Goal: Find specific page/section: Find specific page/section

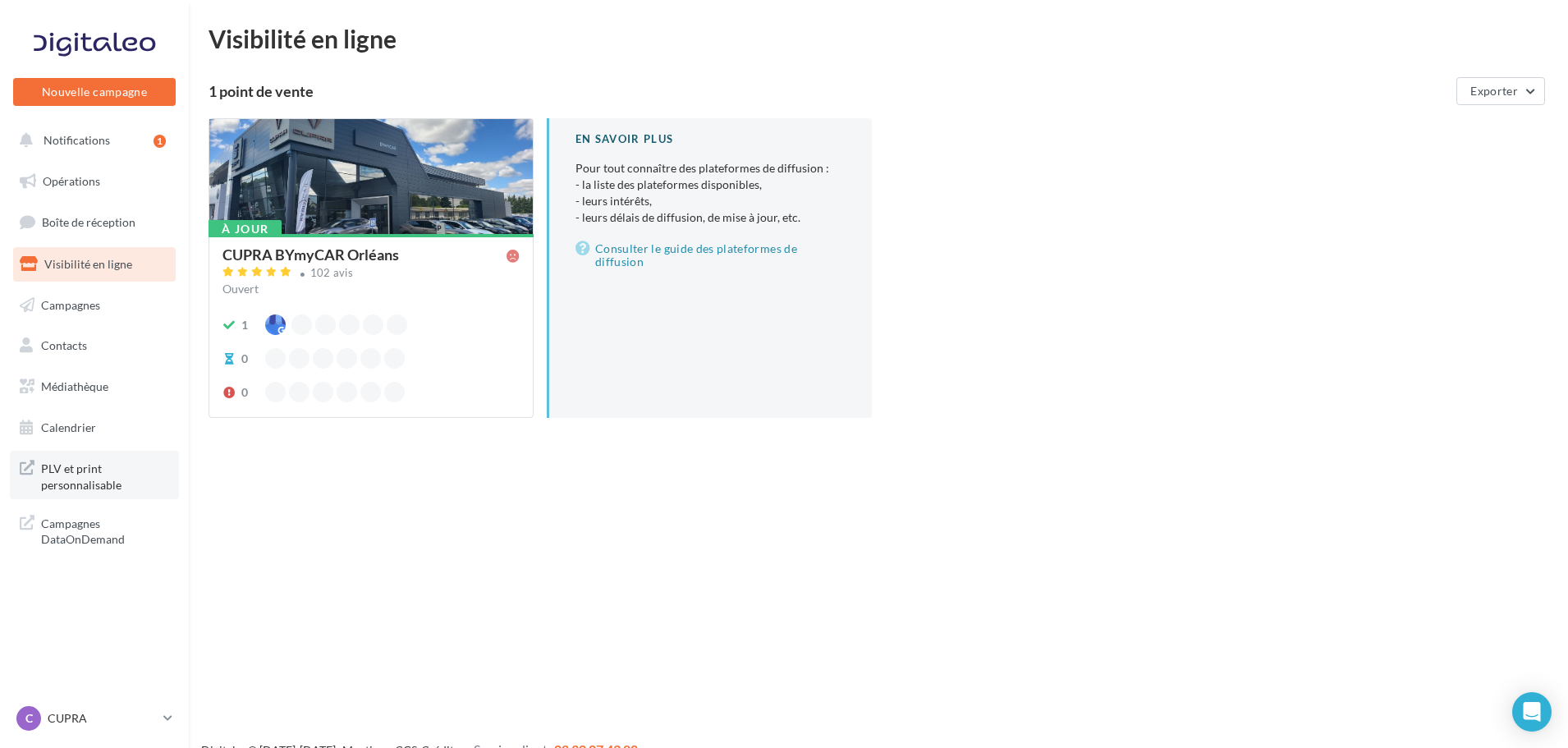
click at [103, 483] on span "PLV et print personnalisable" at bounding box center [104, 475] width 128 height 36
click at [100, 707] on div "C CUPRA cupra_orleans" at bounding box center [86, 719] width 140 height 25
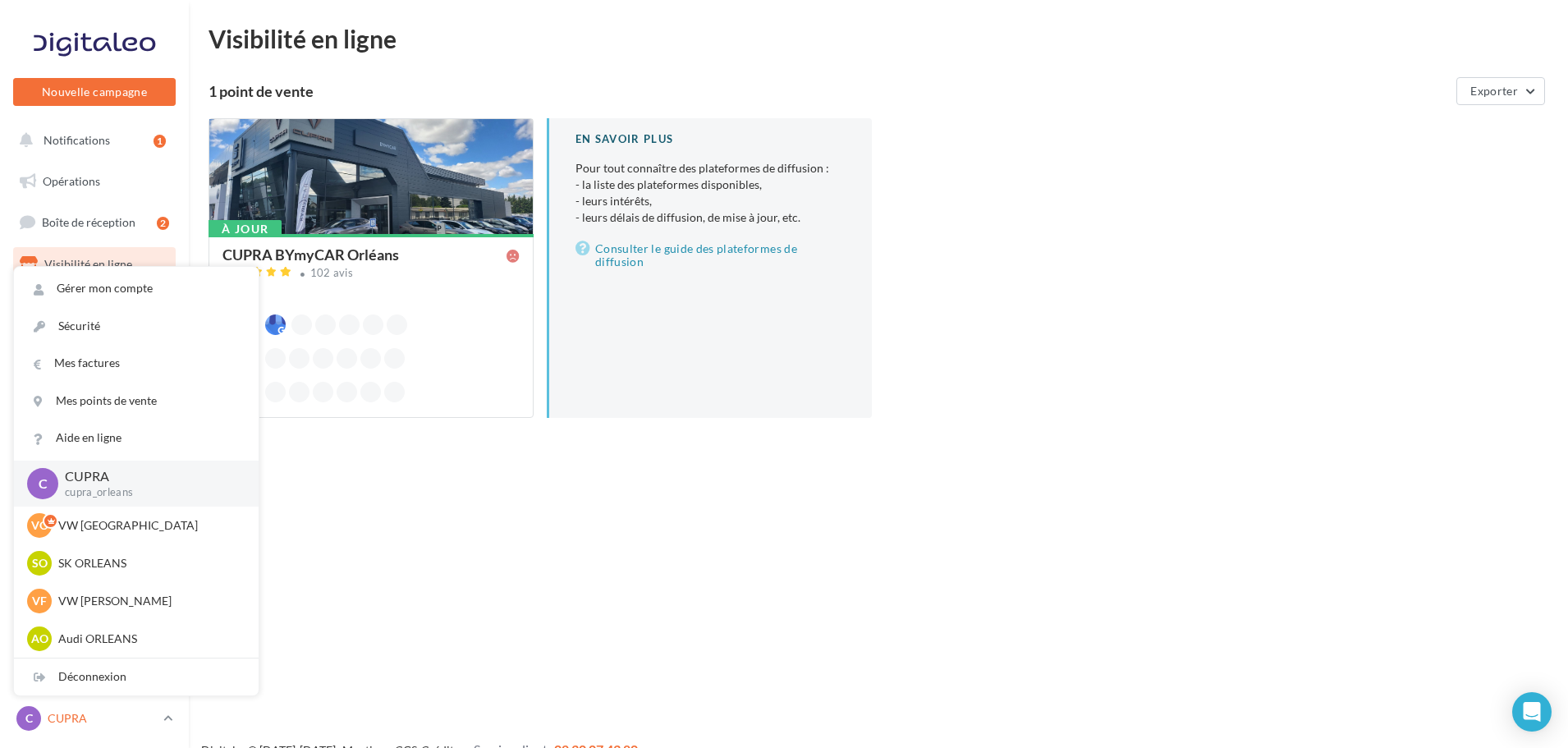
click at [175, 715] on link "C CUPRA cupra_orleans" at bounding box center [95, 718] width 163 height 31
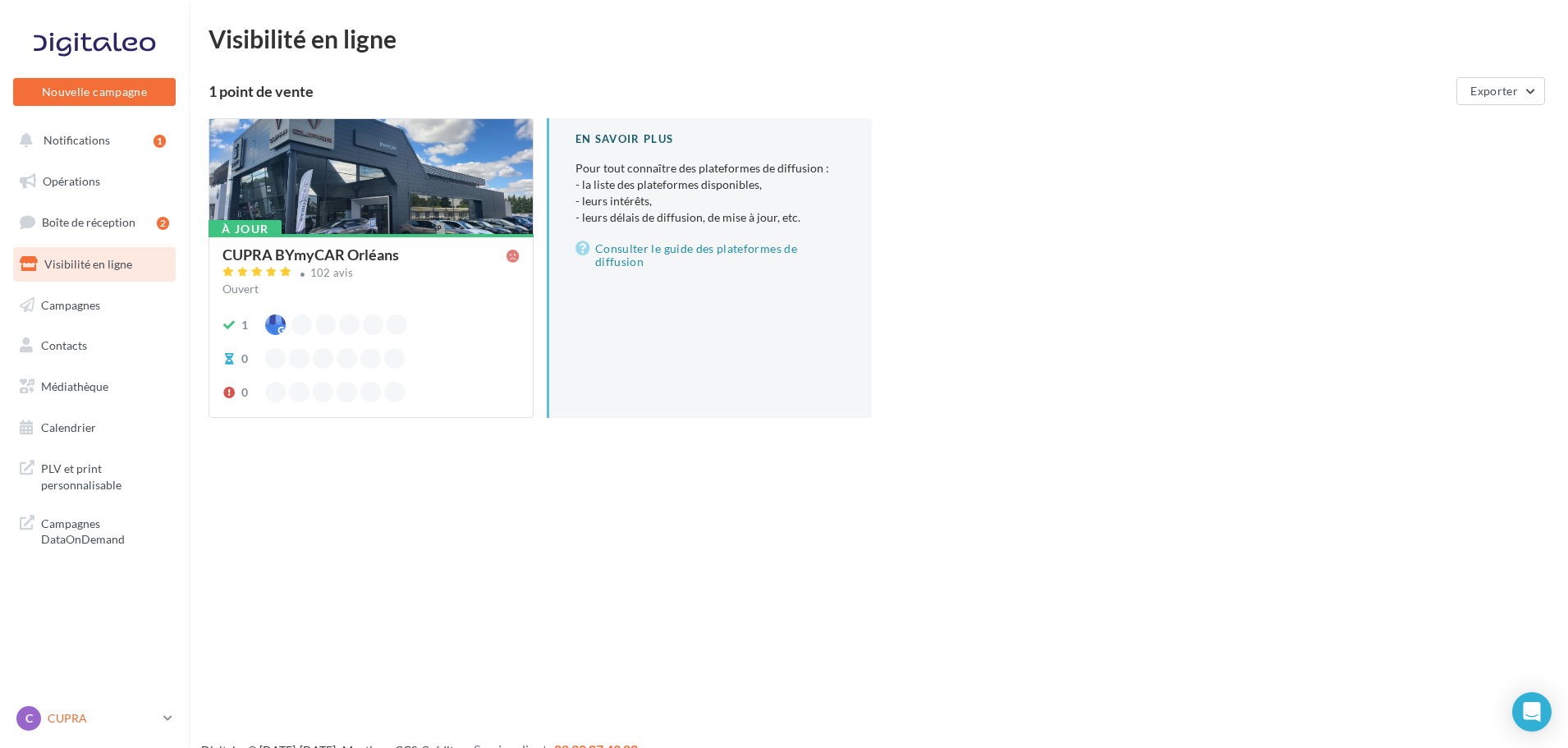
click at [159, 720] on link "C CUPRA cupra_orleans" at bounding box center [95, 718] width 163 height 31
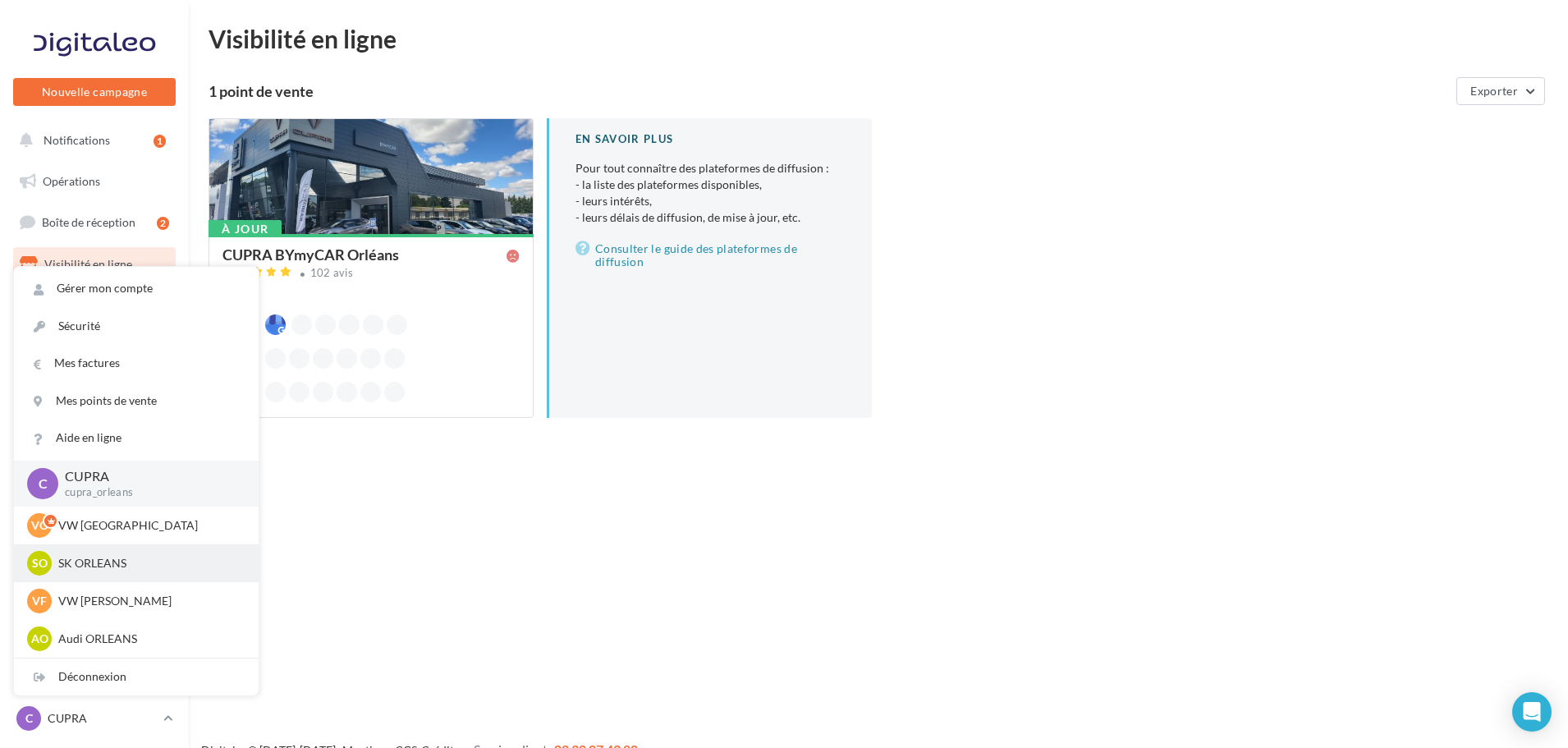
click at [113, 568] on p "SK ORLEANS" at bounding box center [148, 563] width 180 height 16
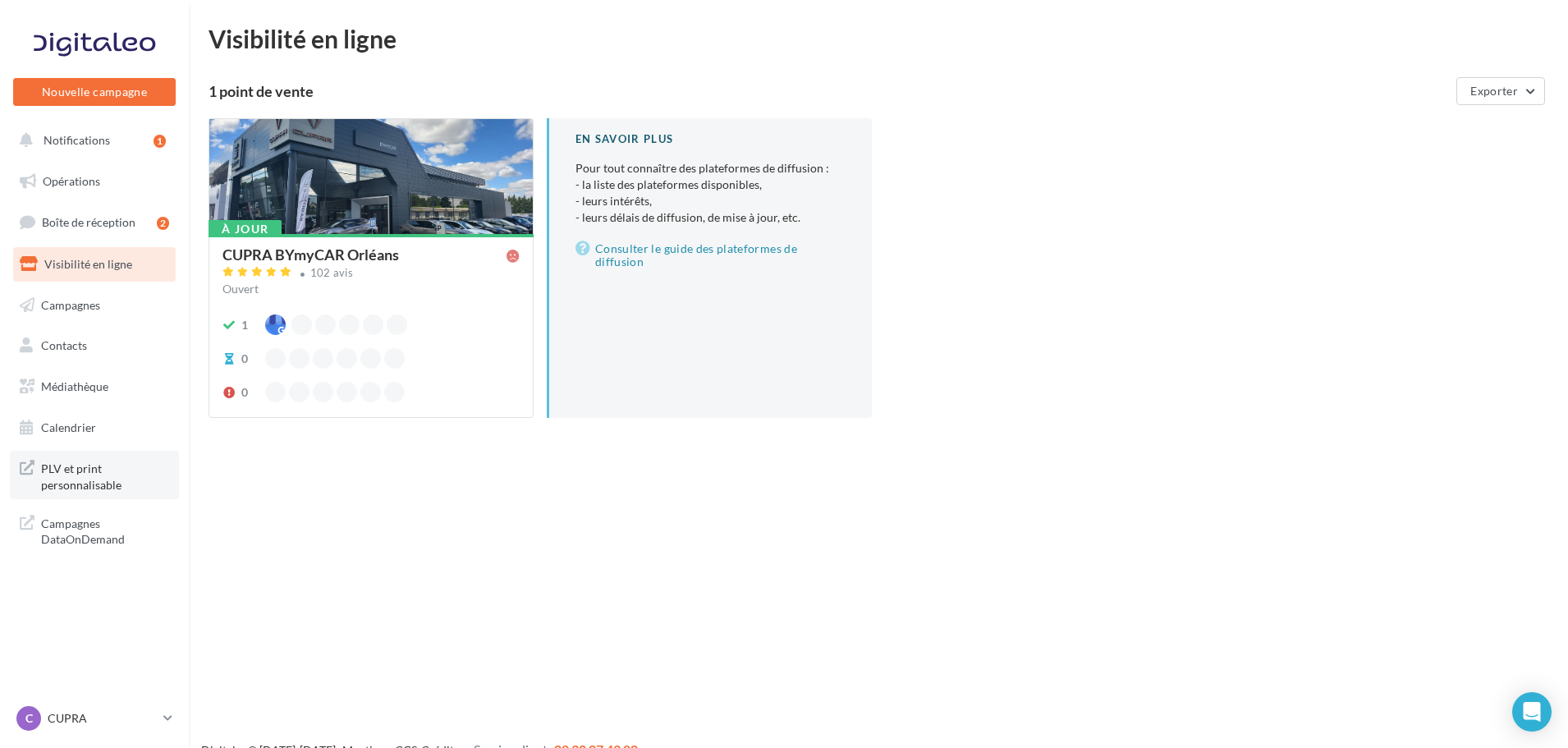
click at [76, 480] on span "PLV et print personnalisable" at bounding box center [104, 475] width 128 height 36
click at [96, 715] on p "CUPRA" at bounding box center [102, 718] width 109 height 16
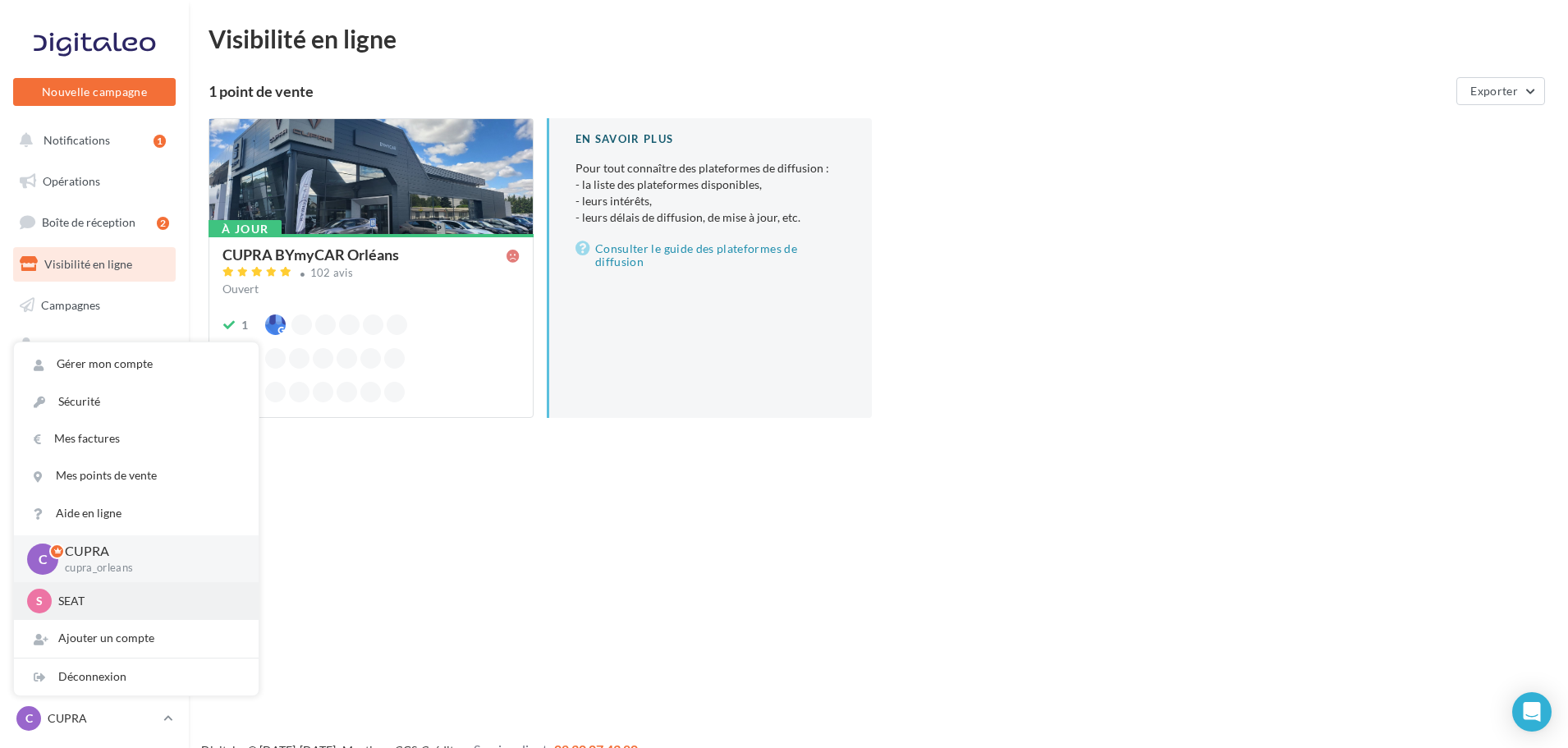
click at [99, 604] on p "SEAT" at bounding box center [148, 601] width 180 height 16
